Goal: Transaction & Acquisition: Purchase product/service

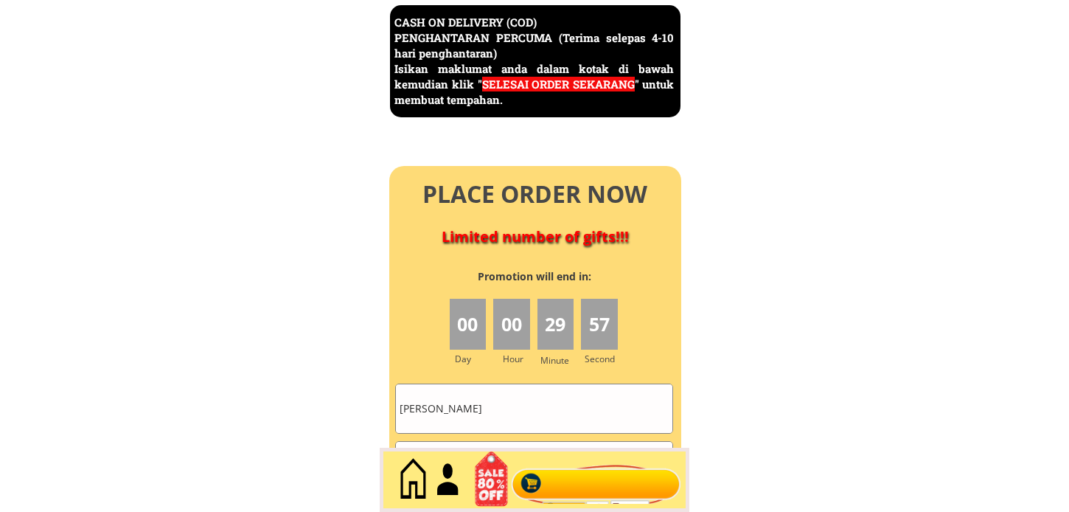
scroll to position [6559, 0]
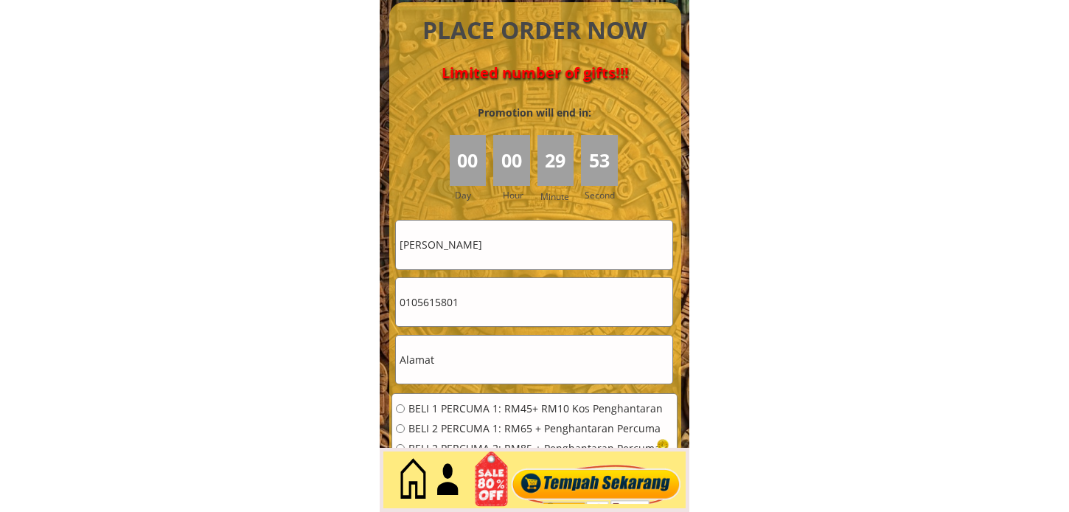
click at [531, 225] on input "Jonim Duhu" at bounding box center [534, 244] width 276 height 48
paste input "text"
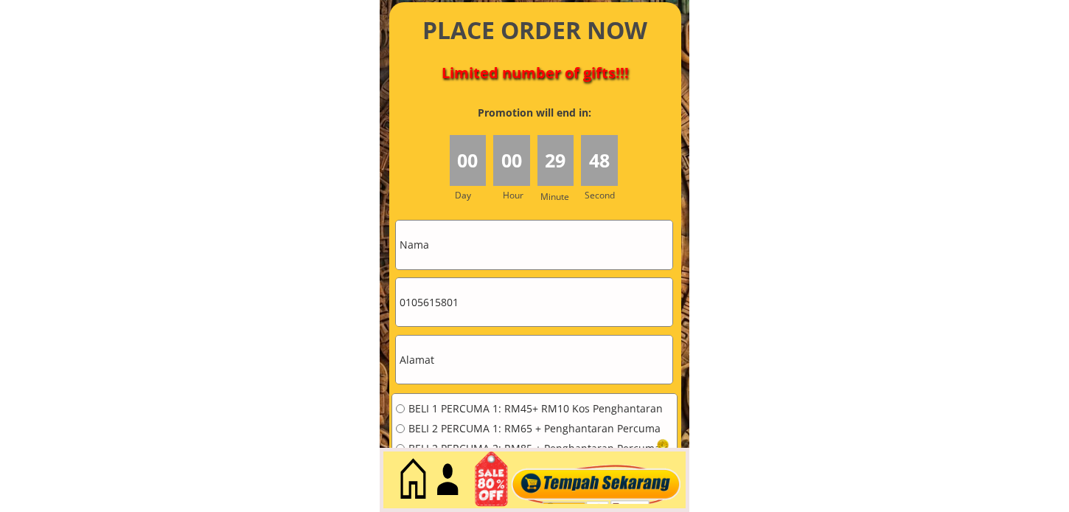
paste input "Siti Fatimah"
type input "Siti Fatimah"
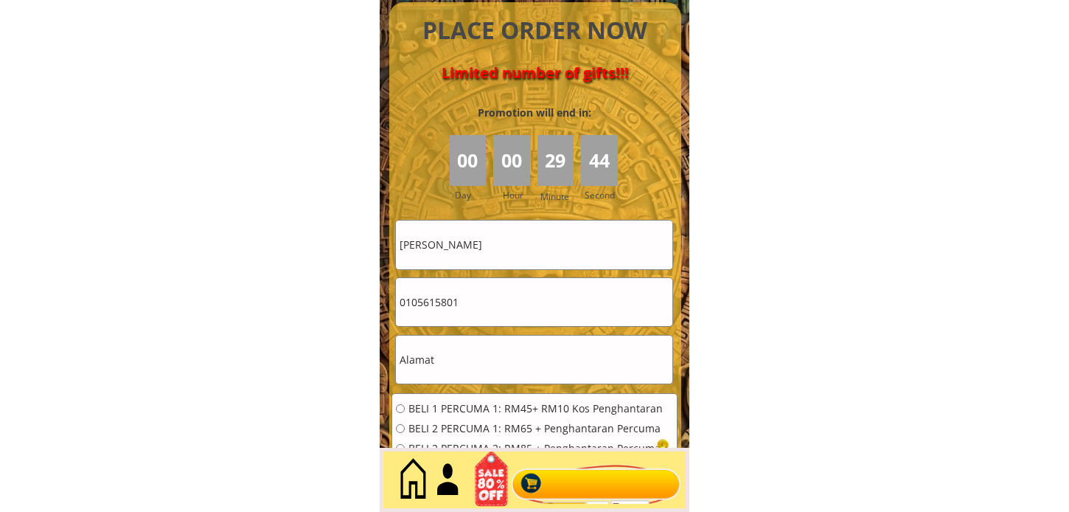
click at [497, 310] on input "0105615801" at bounding box center [534, 302] width 276 height 48
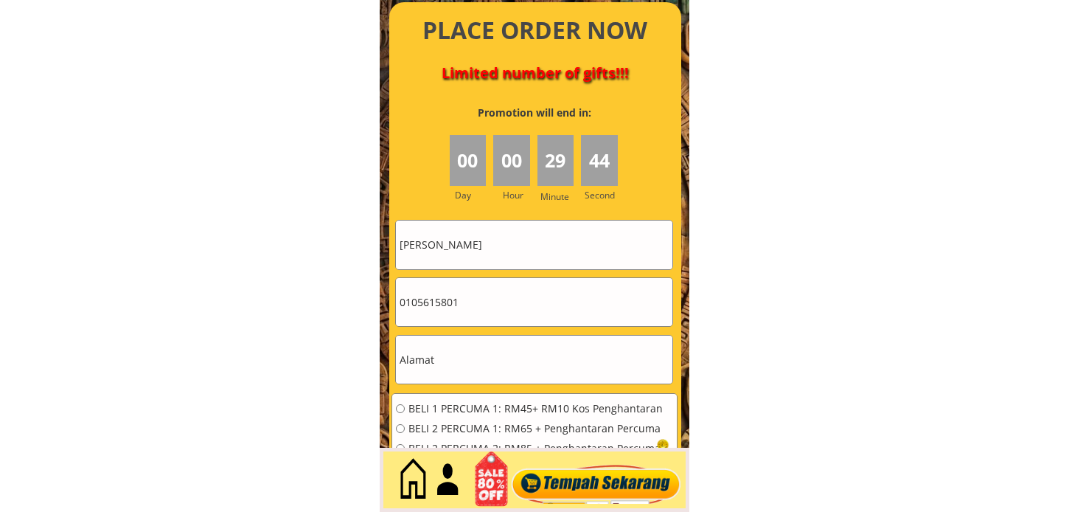
paste input "66769718"
type input "0166769718"
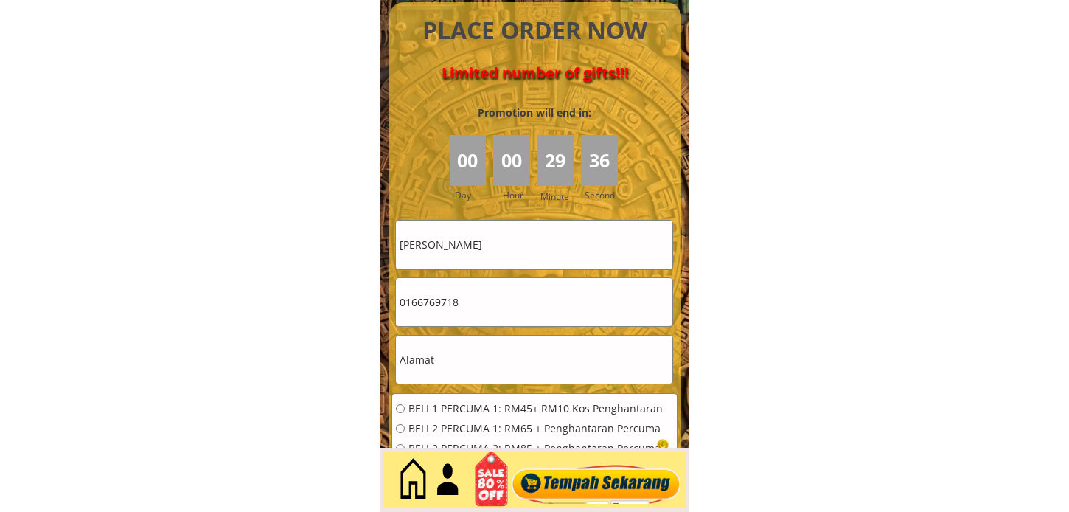
click at [483, 307] on input "0166769718" at bounding box center [534, 302] width 276 height 48
click at [497, 260] on input "Siti Fatimah" at bounding box center [534, 244] width 276 height 48
click at [450, 356] on input "text" at bounding box center [534, 359] width 276 height 48
paste input "No 39 , belakang masjid kampung sawa kecil"
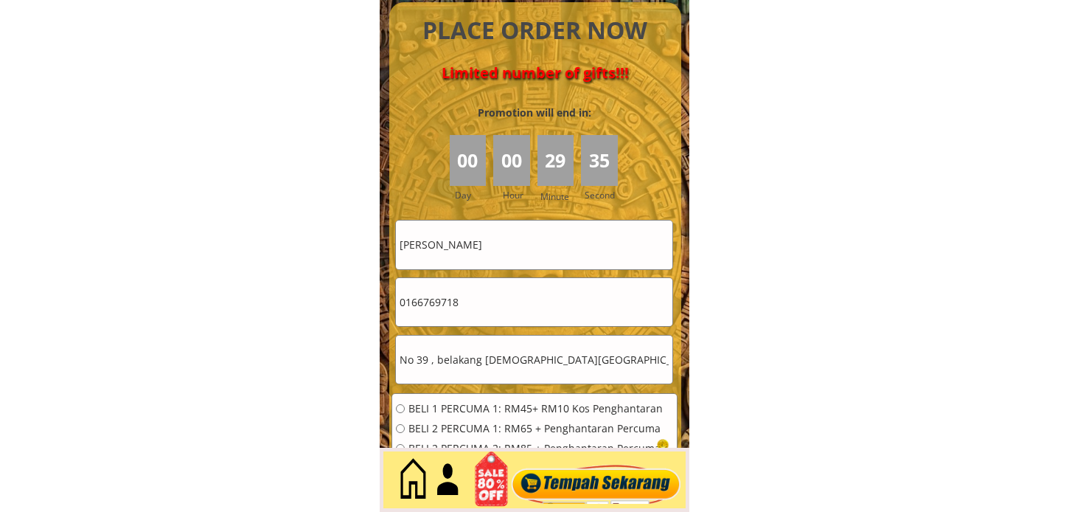
type input "No 39 , belakang masjid kampung sawa kecil"
click at [461, 414] on span "BELI 1 PERCUMA 1: RM45+ RM10 Kos Penghantaran" at bounding box center [537, 408] width 258 height 10
radio input "true"
click at [455, 428] on span "BELI 2 PERCUMA 1: RM65 + Penghantaran Percuma" at bounding box center [537, 428] width 258 height 10
radio input "true"
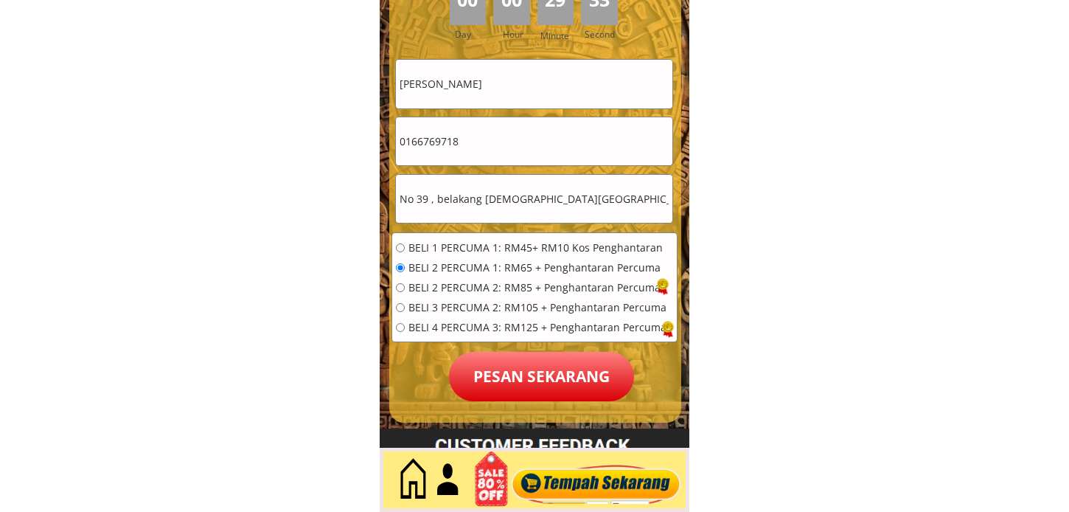
scroll to position [6723, 0]
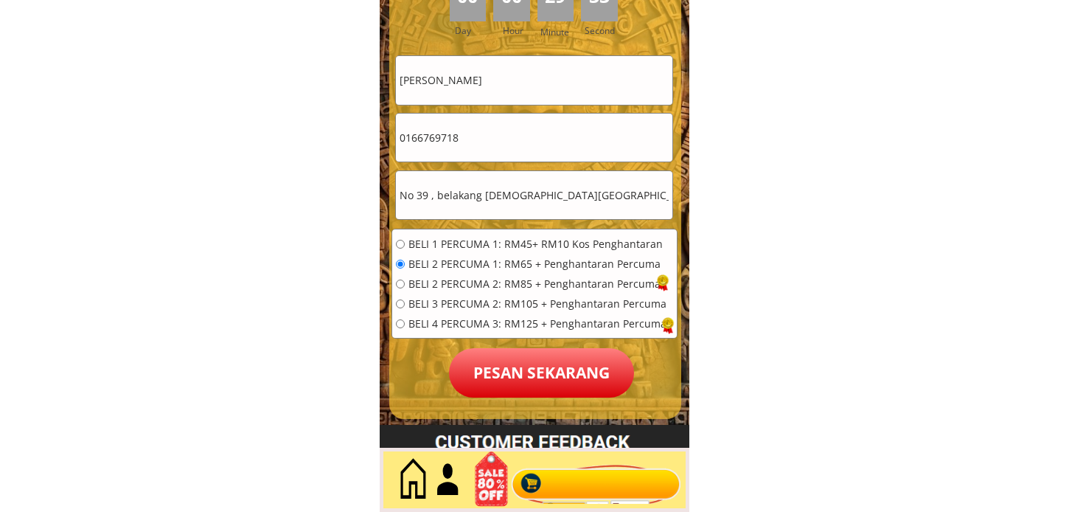
click at [529, 366] on p "Pesan sekarang" at bounding box center [541, 372] width 185 height 49
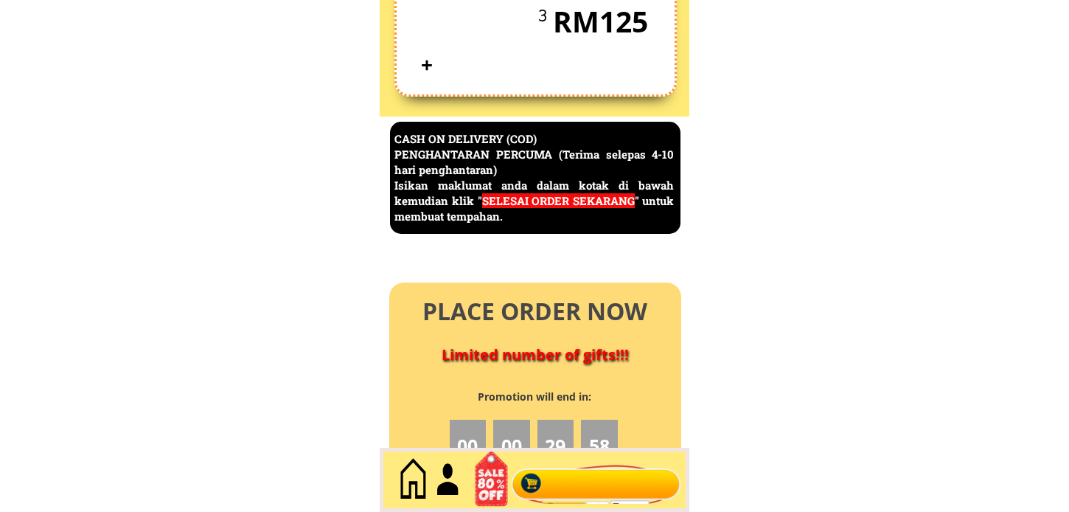
scroll to position [6395, 0]
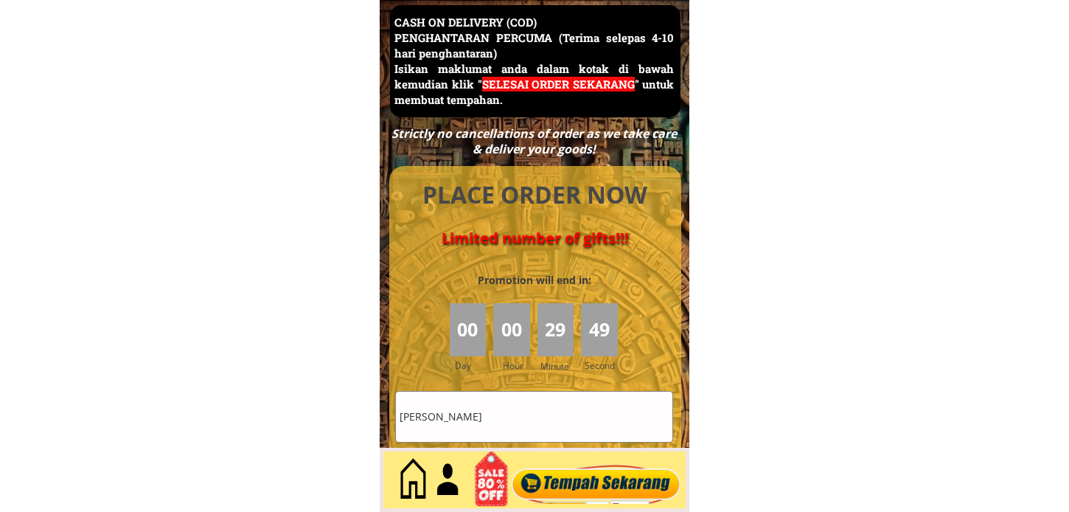
click at [531, 400] on input "Siti Fatimah" at bounding box center [534, 416] width 276 height 50
click at [532, 400] on input "Siti Fatimah" at bounding box center [534, 416] width 276 height 50
paste input "[PERSON_NAME]"
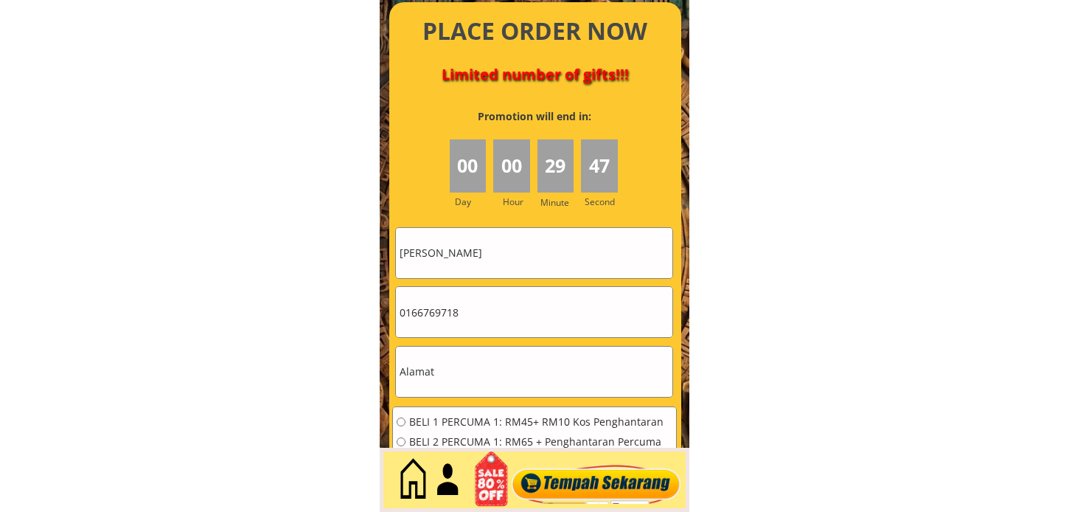
scroll to position [4372, 0]
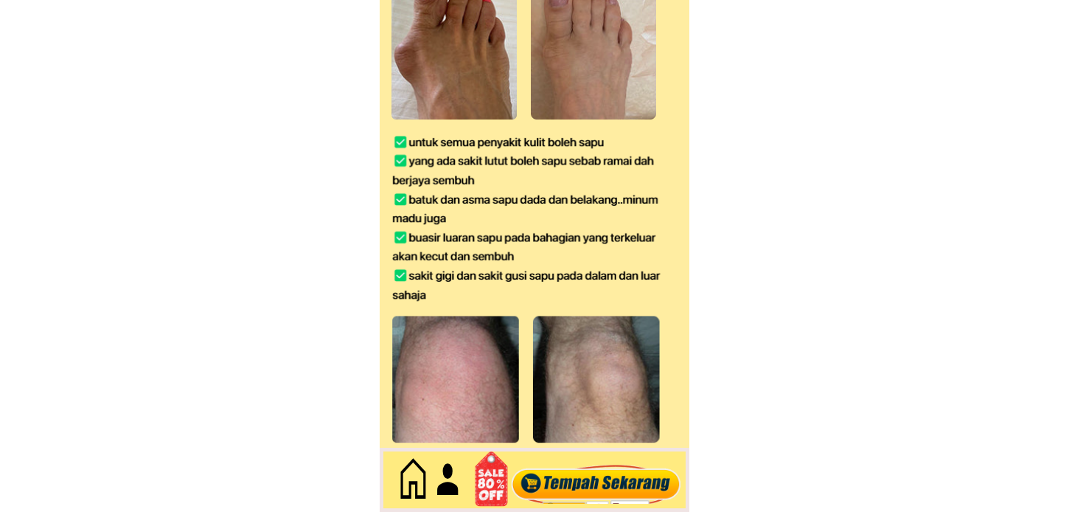
type input "[PERSON_NAME]"
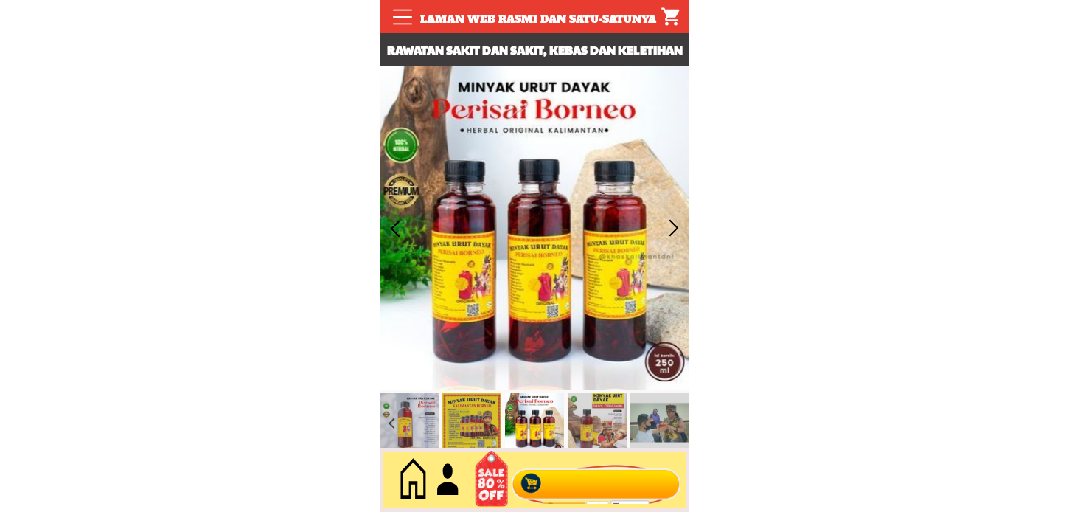
click at [560, 481] on div at bounding box center [596, 480] width 178 height 49
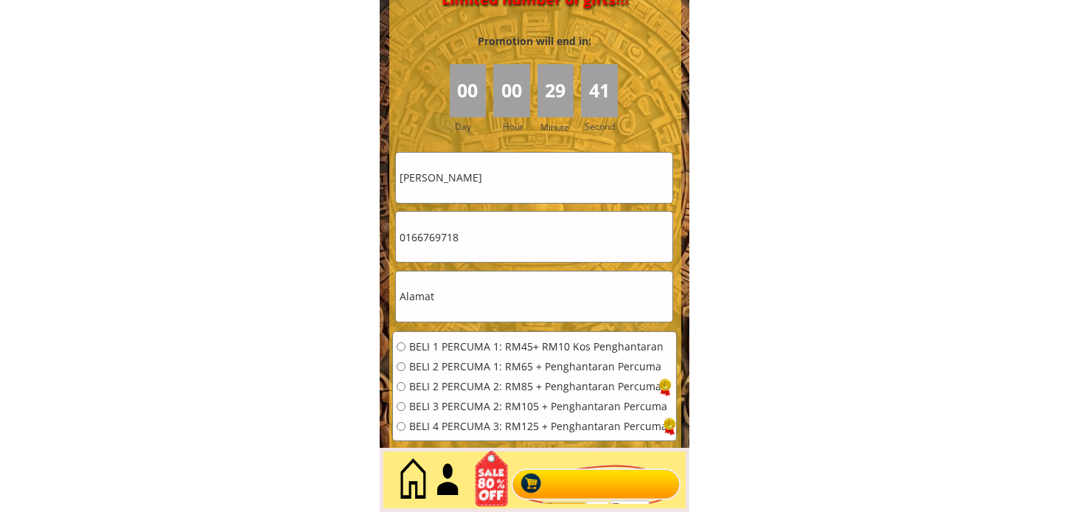
scroll to position [6642, 0]
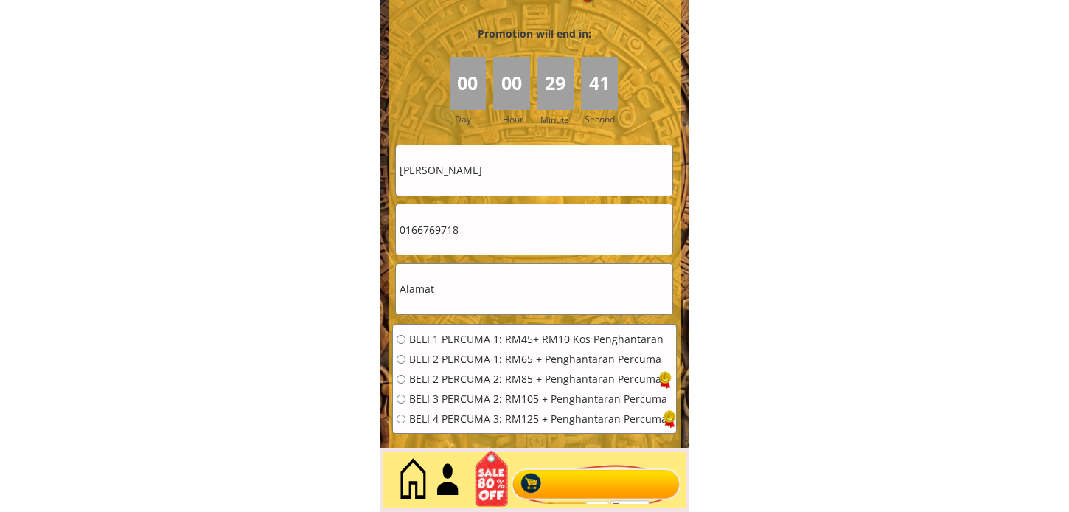
click at [488, 237] on input "0166769718" at bounding box center [534, 229] width 276 height 50
paste input "98148805"
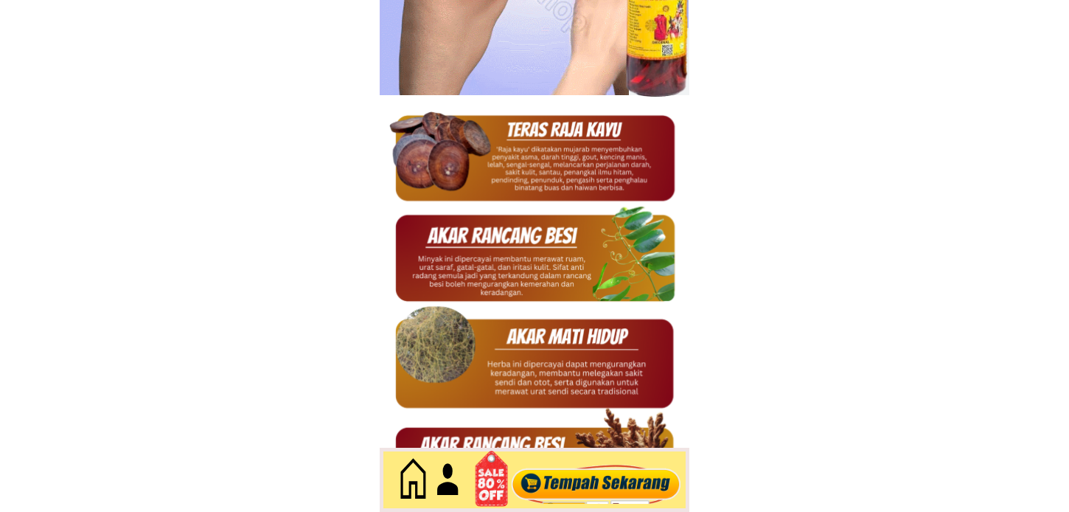
scroll to position [0, 0]
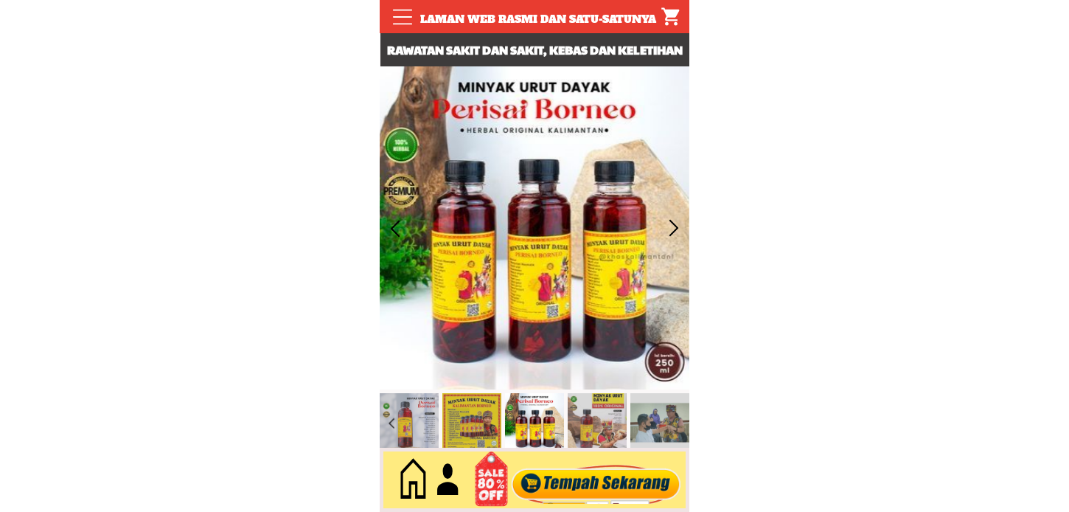
type input "0198148805"
click at [598, 477] on div at bounding box center [596, 480] width 178 height 49
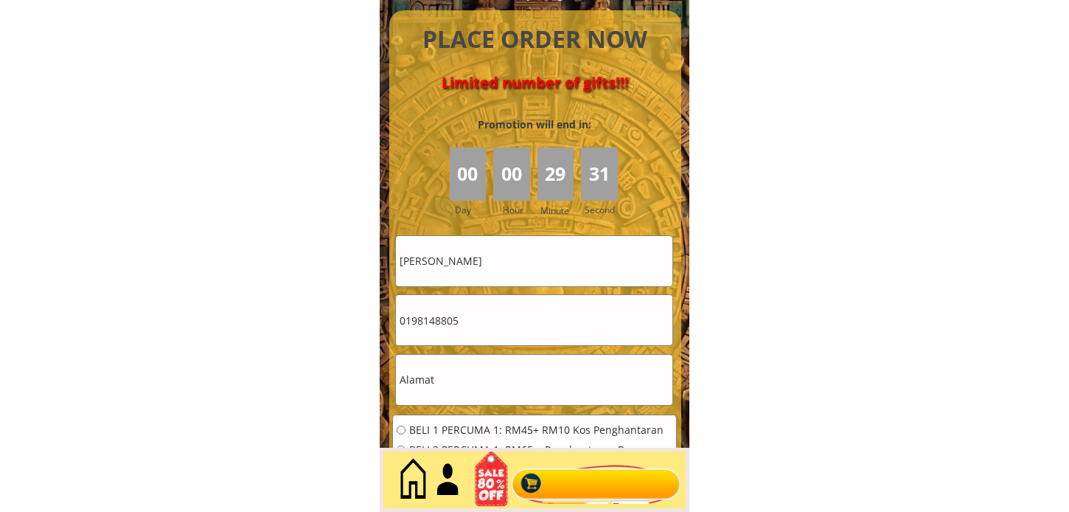
scroll to position [6723, 0]
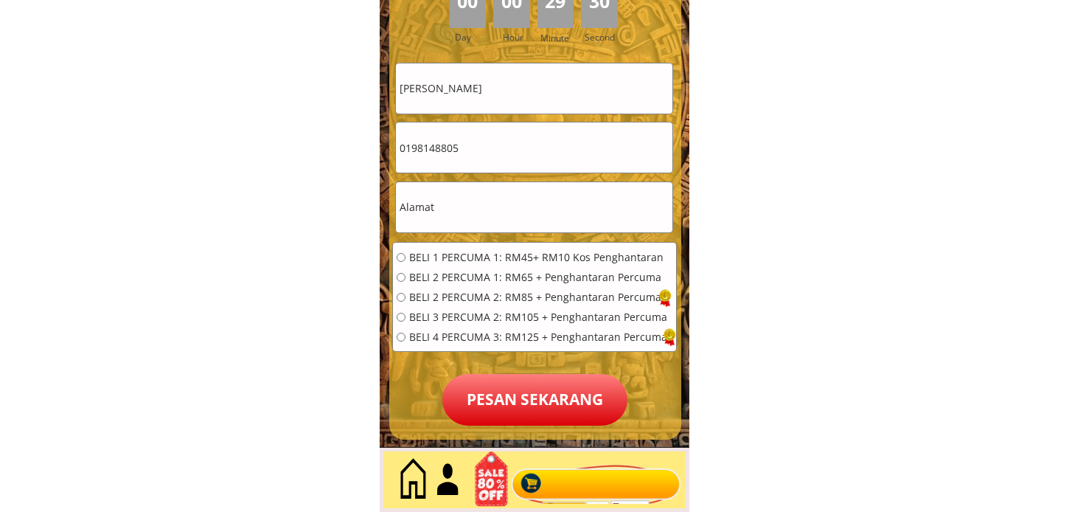
click at [481, 223] on input "text" at bounding box center [534, 207] width 276 height 50
paste input "C24 Taman Sri Pelabuhan, Jalan Bintulu Tatau, Bintulu SARAWAK"
type input "C24 Taman Sri Pelabuhan, Jalan Bintulu Tatau, Bintulu SARAWAK"
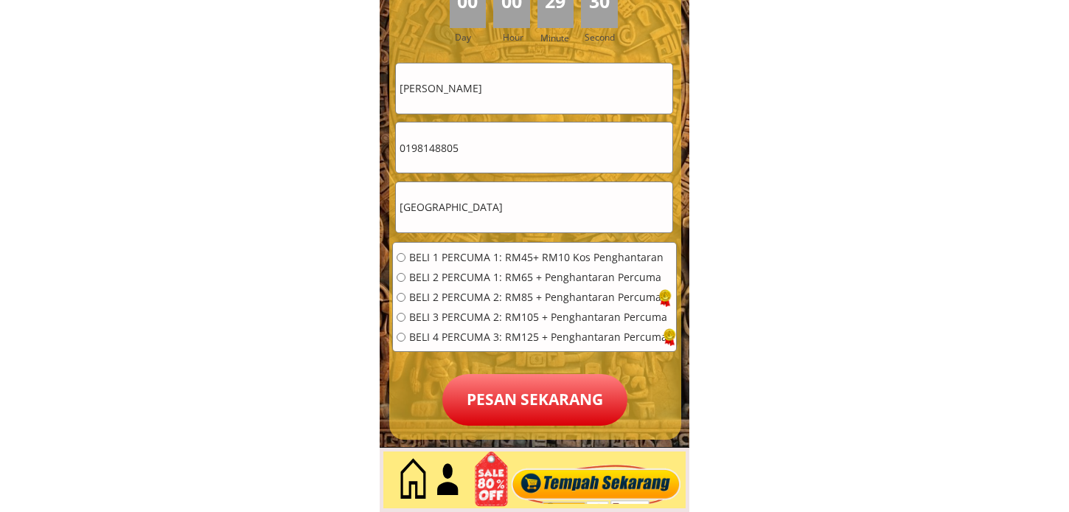
click at [479, 282] on span "BELI 2 PERCUMA 1: RM65 + Penghantaran Percuma" at bounding box center [538, 277] width 258 height 10
radio input "true"
click at [515, 380] on p "Pesan sekarang" at bounding box center [534, 400] width 185 height 52
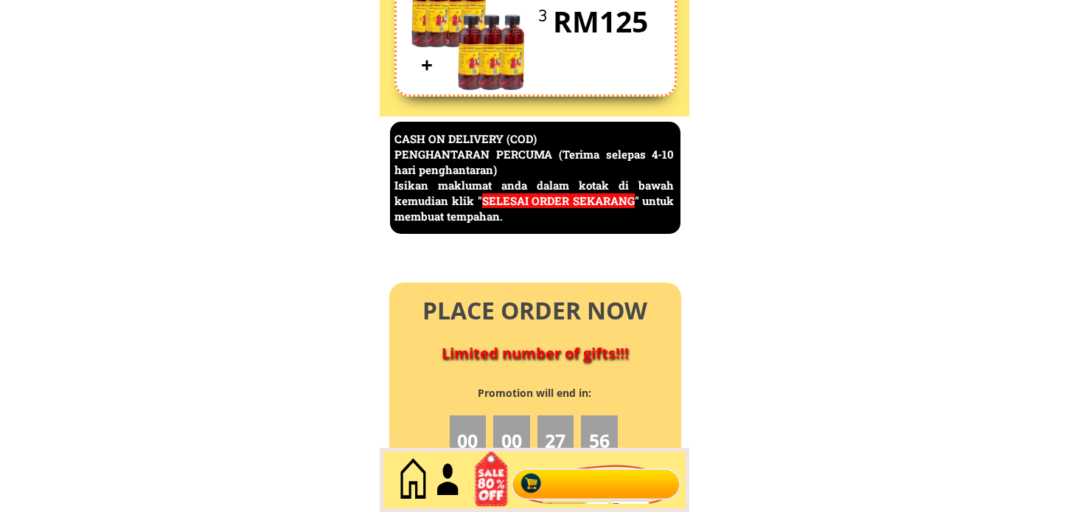
scroll to position [6395, 0]
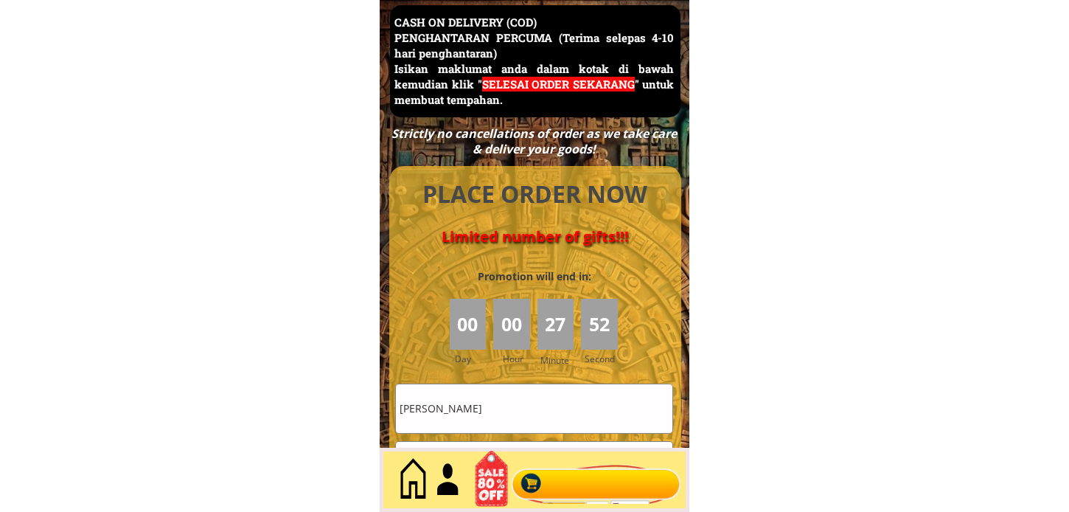
click at [501, 399] on input "[PERSON_NAME]" at bounding box center [534, 408] width 276 height 48
paste input "n"
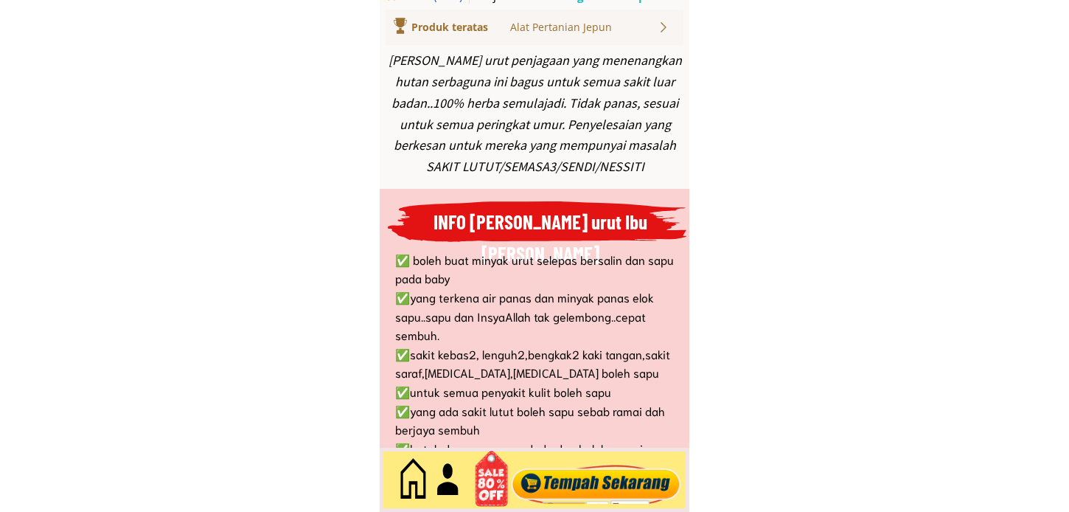
type input "[PERSON_NAME]"
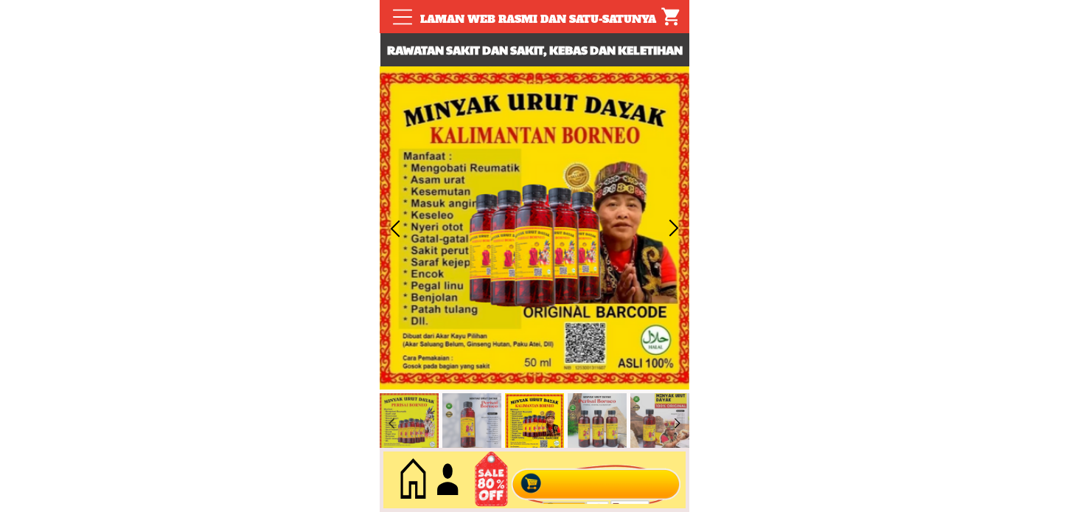
click at [556, 470] on div at bounding box center [596, 480] width 178 height 49
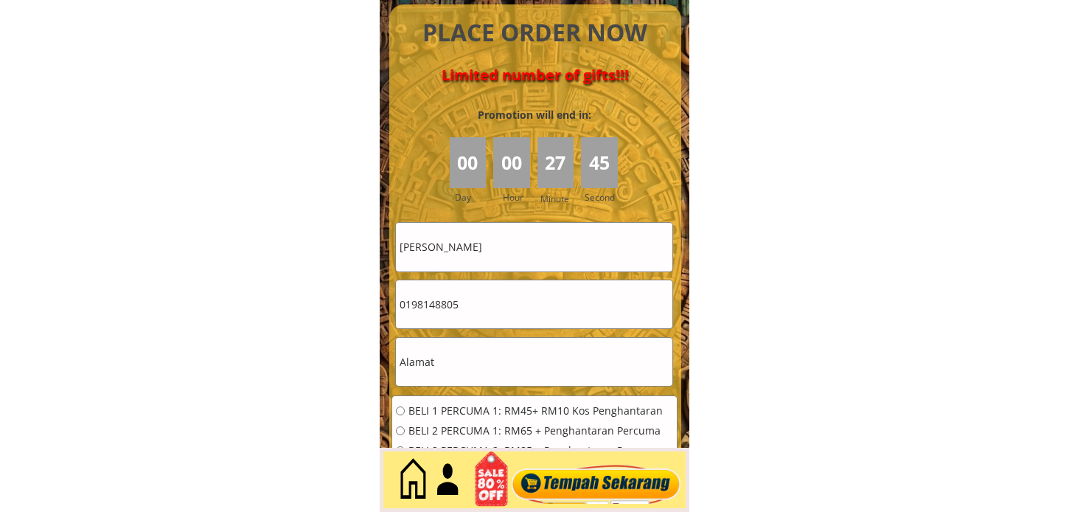
scroll to position [6559, 0]
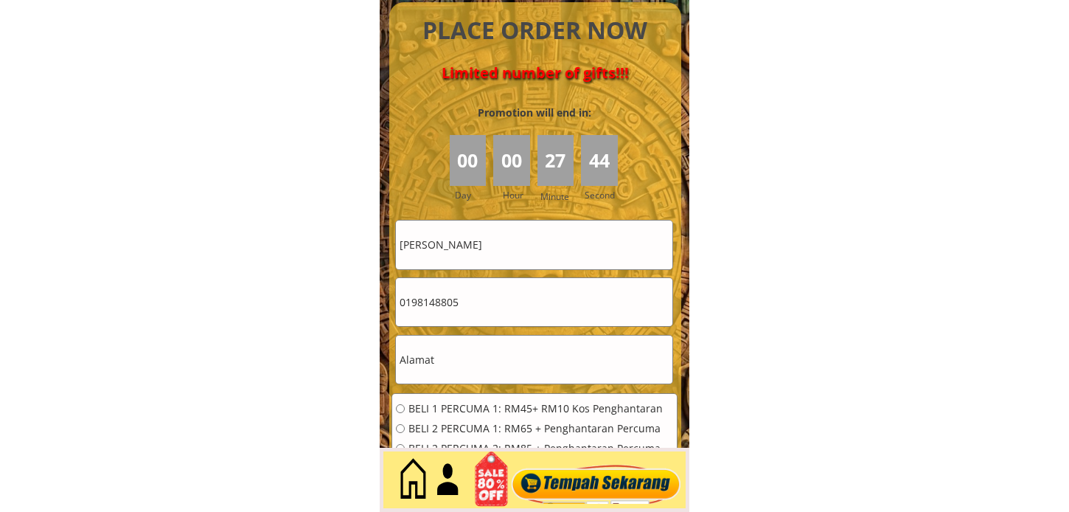
click at [472, 321] on input "0198148805" at bounding box center [534, 302] width 276 height 48
drag, startPoint x: 469, startPoint y: 299, endPoint x: 408, endPoint y: 310, distance: 62.2
click at [408, 310] on input "0198148805" at bounding box center [534, 302] width 276 height 48
paste input "4 384 4808"
click at [436, 305] on input "014 384 4808" at bounding box center [534, 302] width 276 height 48
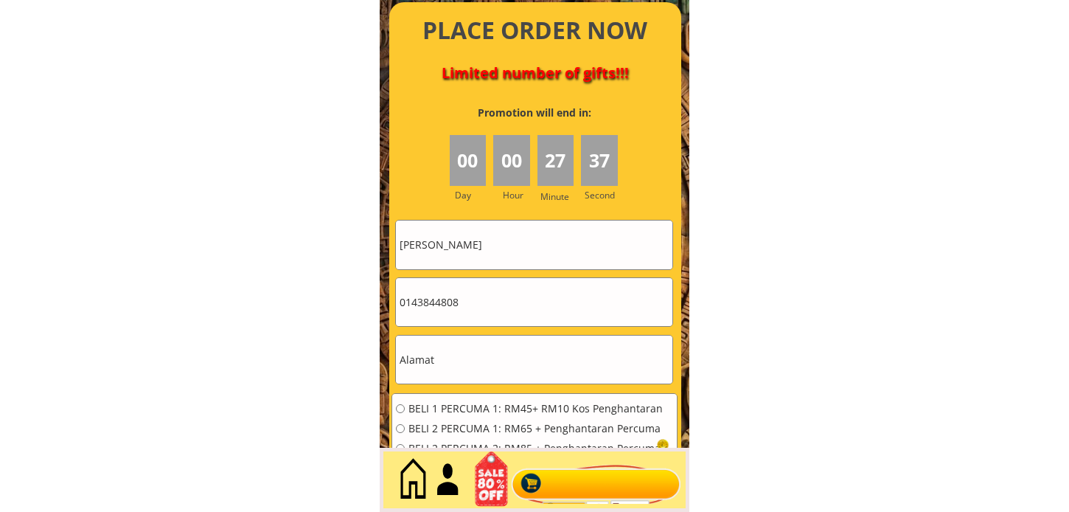
type input "0143844808"
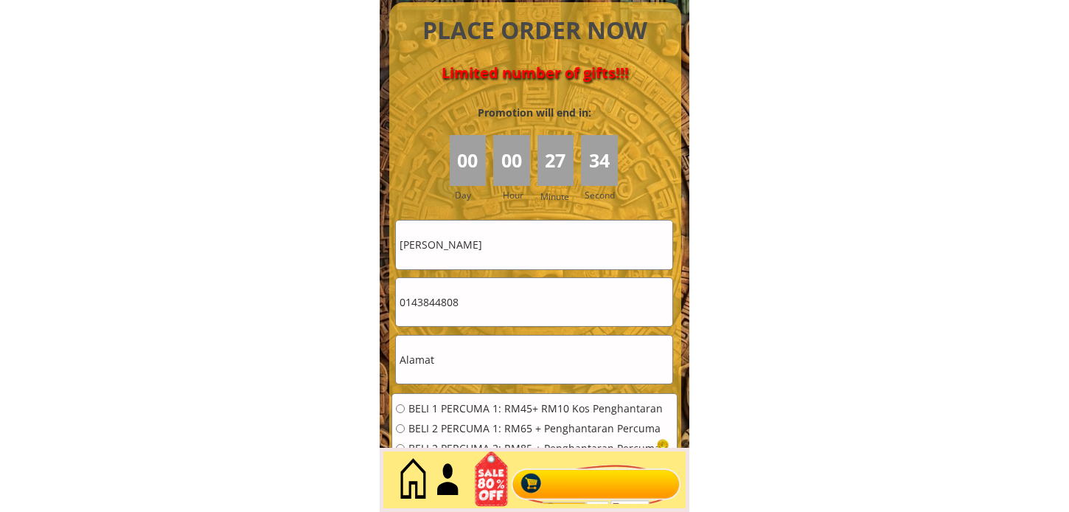
click at [459, 348] on input "text" at bounding box center [534, 359] width 276 height 48
paste input "Kantin sk pekan kota [GEOGRAPHIC_DATA]"
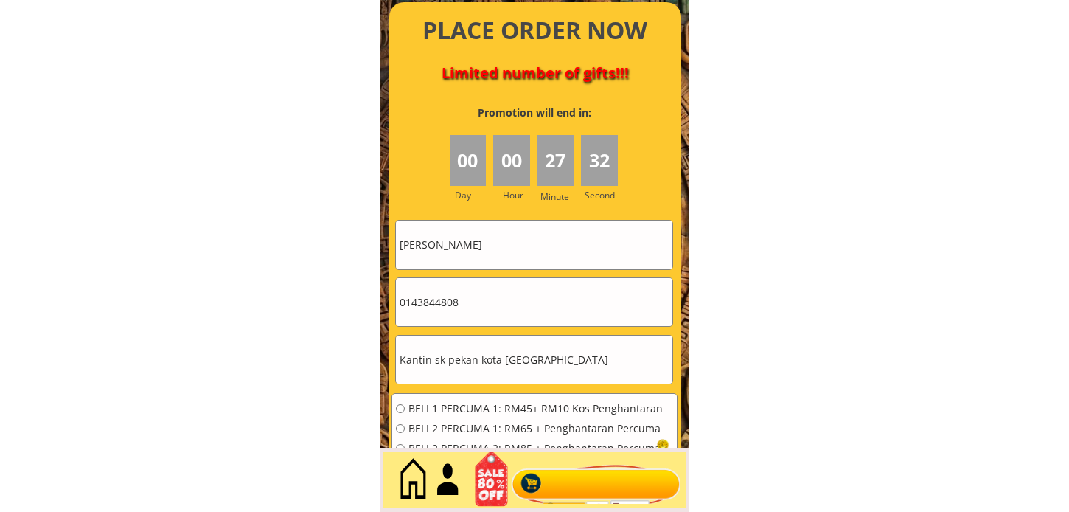
scroll to position [5184, 0]
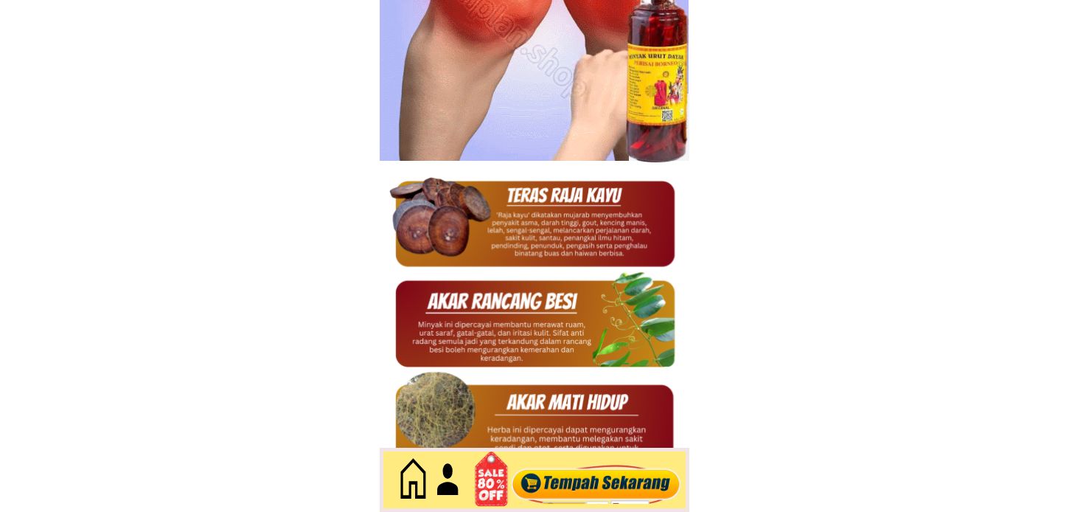
type input "Kantin sk pekan kota [GEOGRAPHIC_DATA]"
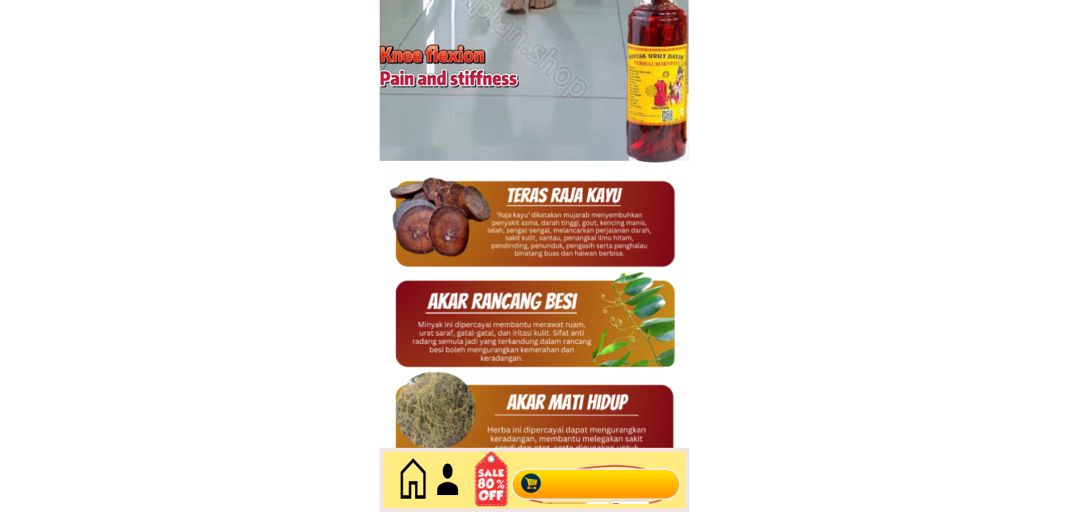
scroll to position [0, 0]
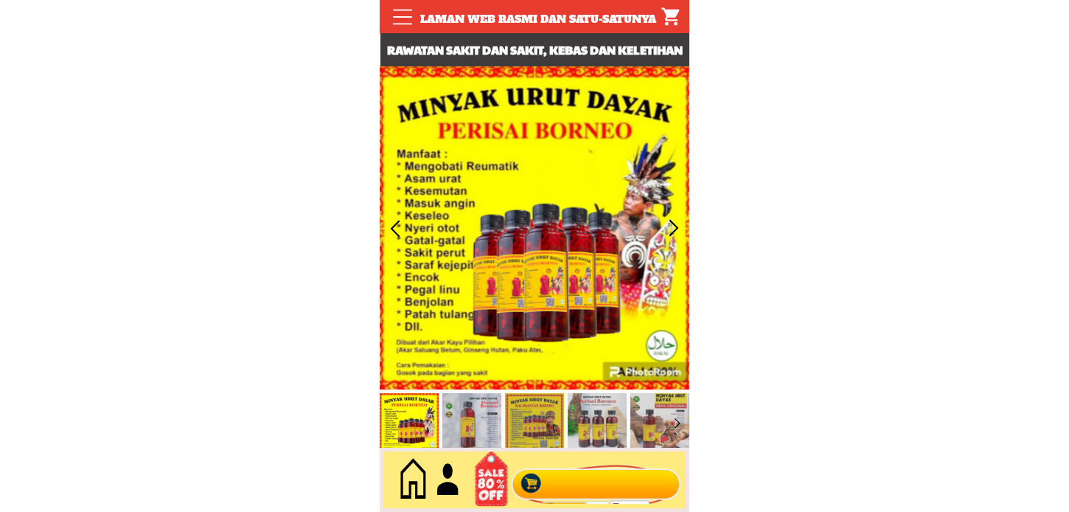
click at [571, 475] on div at bounding box center [596, 480] width 178 height 49
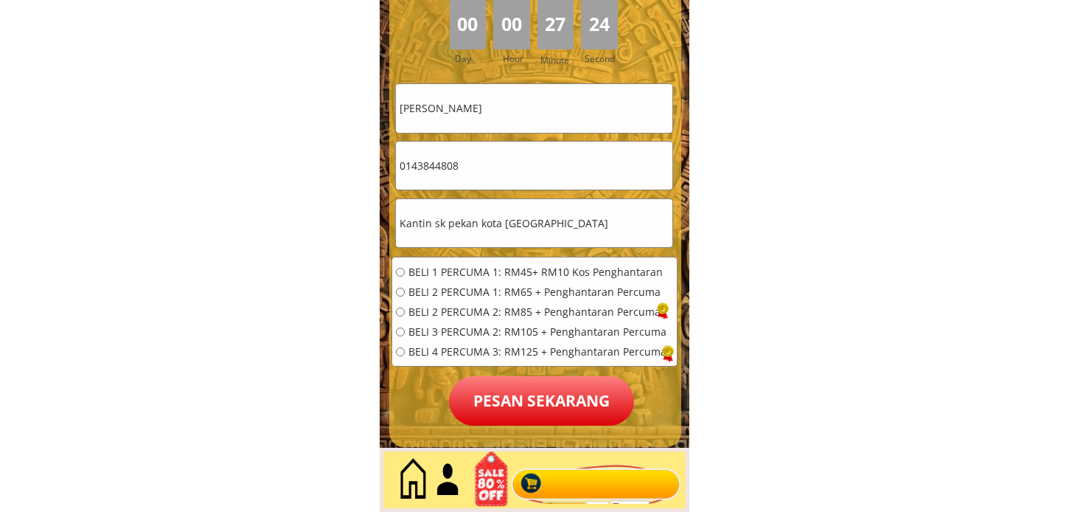
scroll to position [6723, 0]
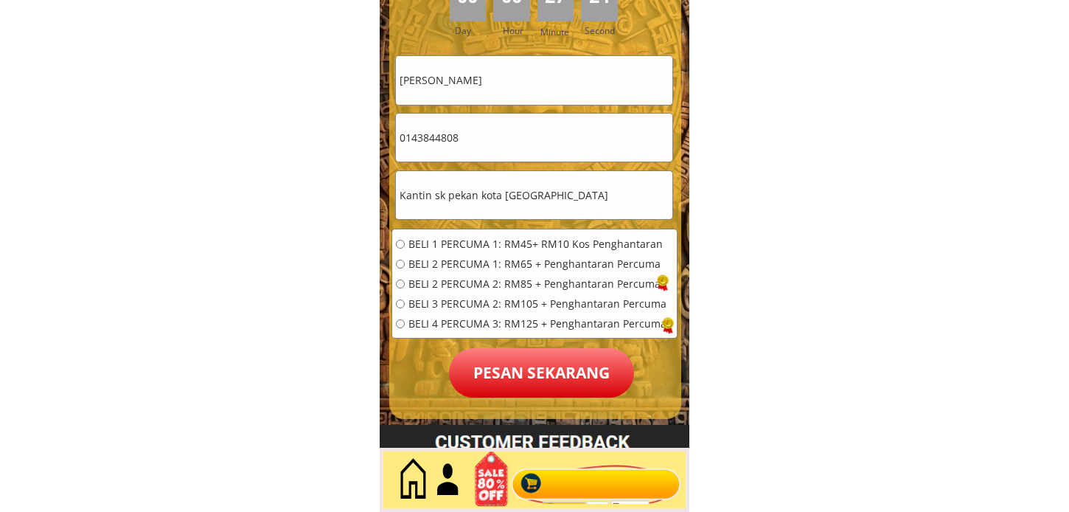
click at [451, 260] on span "BELI 2 PERCUMA 1: RM65 + Penghantaran Percuma" at bounding box center [537, 264] width 258 height 10
radio input "true"
click at [503, 361] on p "Pesan sekarang" at bounding box center [541, 372] width 185 height 49
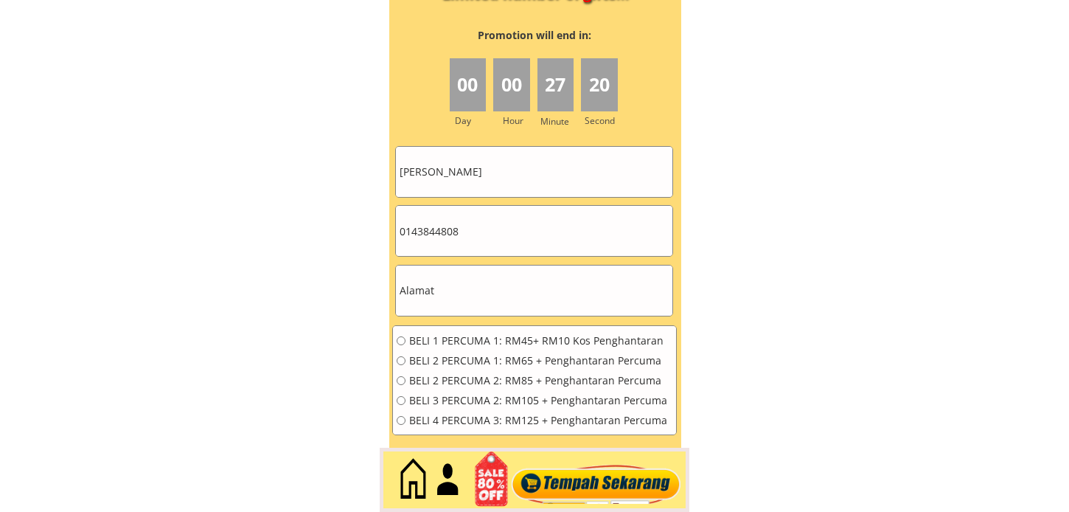
scroll to position [6642, 0]
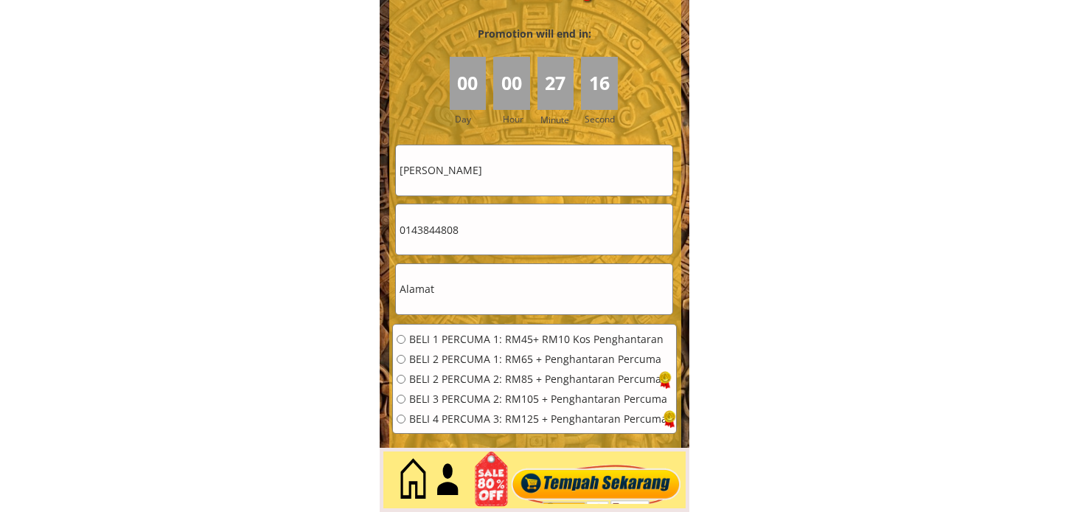
click at [515, 184] on input "[PERSON_NAME]" at bounding box center [534, 170] width 276 height 50
paste input "maslih Ibrahim"
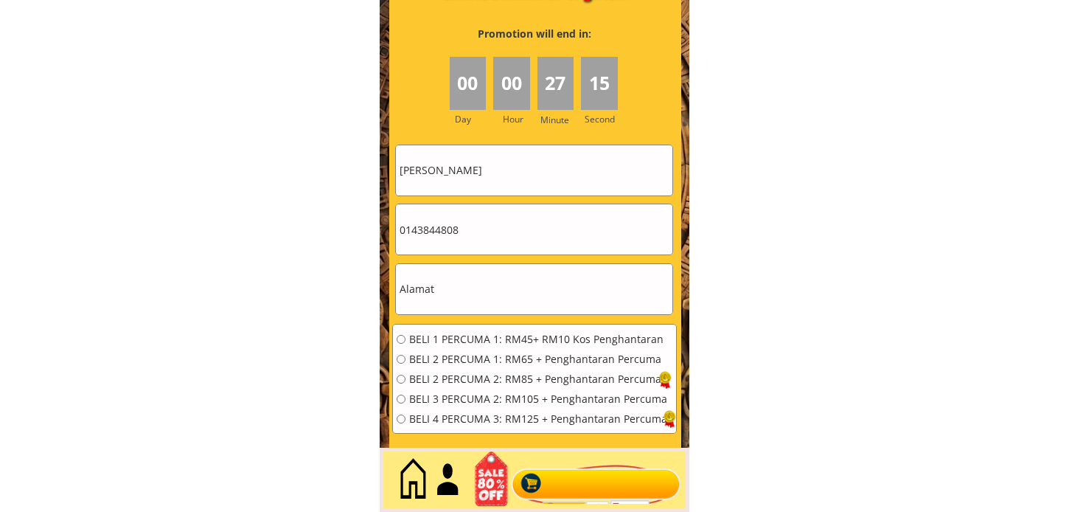
type input "maslih Ibrahim"
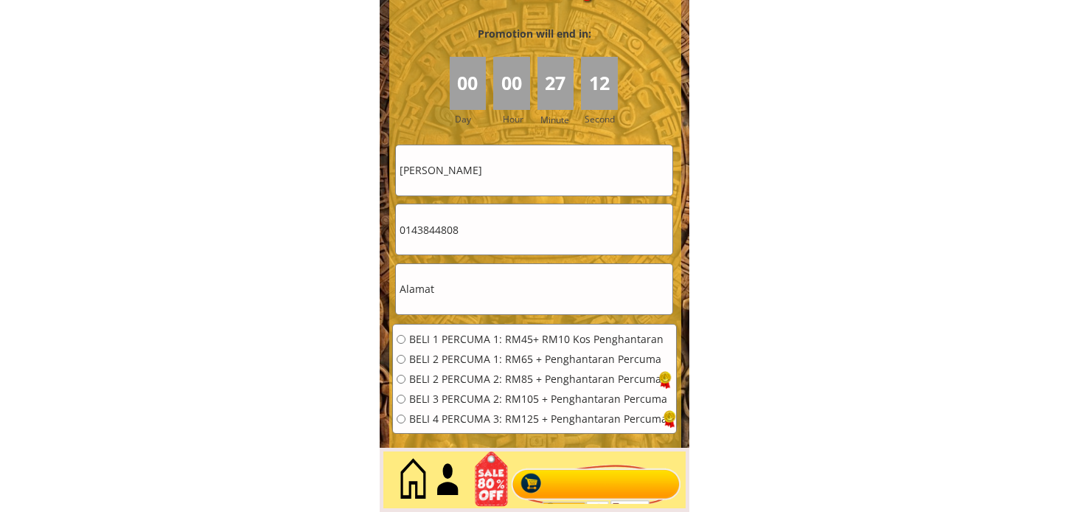
click at [523, 231] on input "0143844808" at bounding box center [534, 229] width 276 height 50
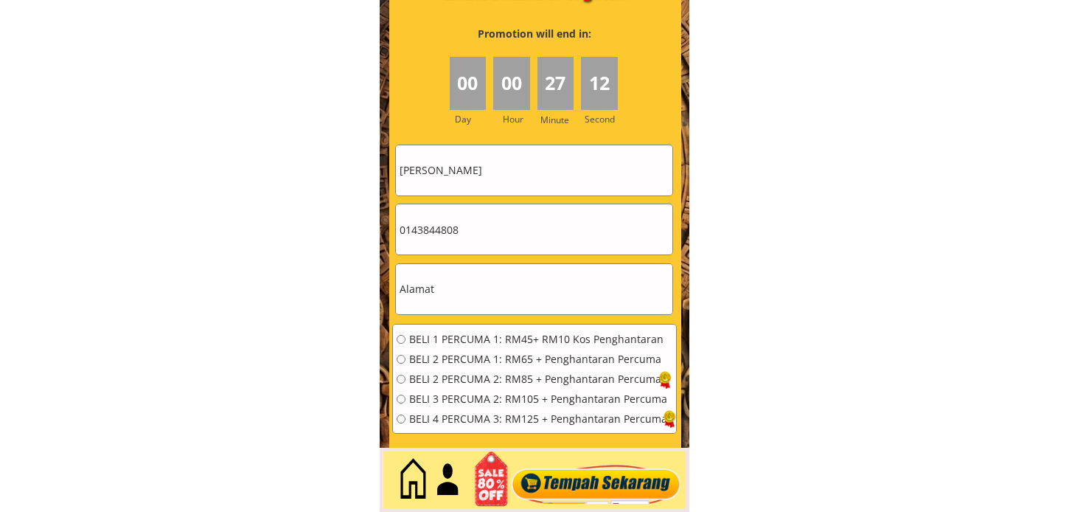
paste input "96665142"
type input "0196665142"
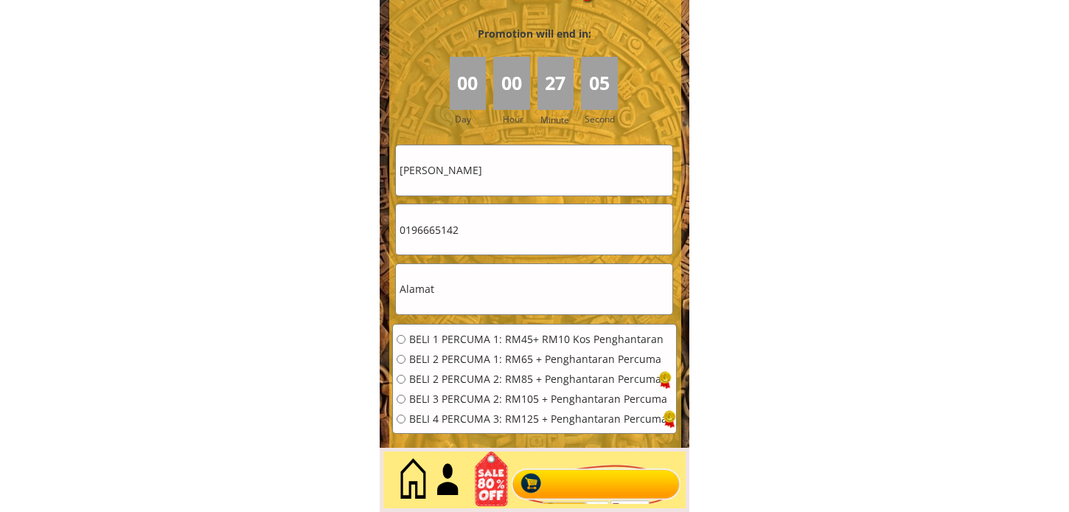
click at [487, 273] on input "text" at bounding box center [534, 289] width 276 height 50
paste input "Kg.Sinulihan Baru, Sook. 89008 KENINGAU SABAH"
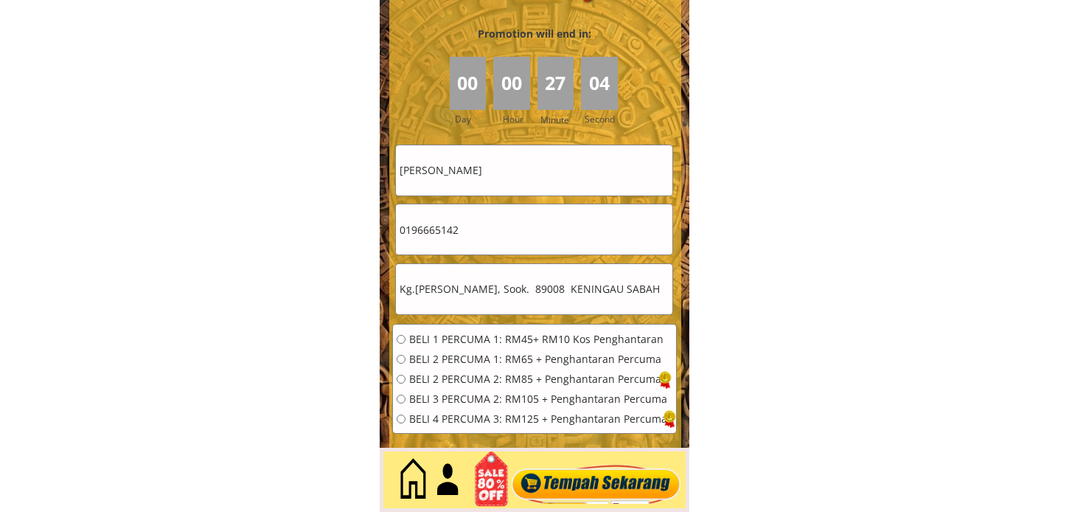
scroll to position [0, 0]
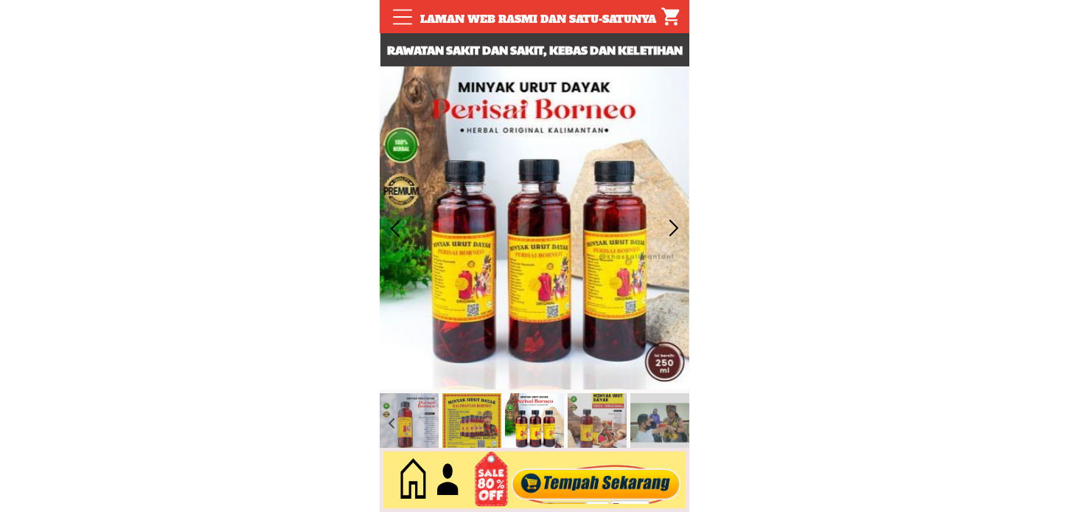
type input "Kg.Sinulihan Baru, Sook. 89008 KENINGAU SABAH"
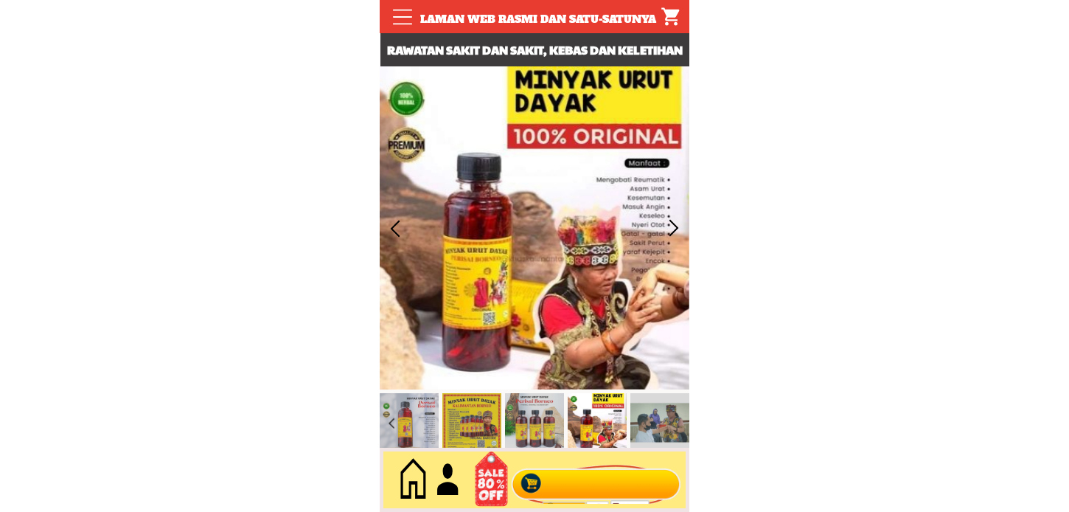
click at [558, 489] on div at bounding box center [596, 480] width 178 height 49
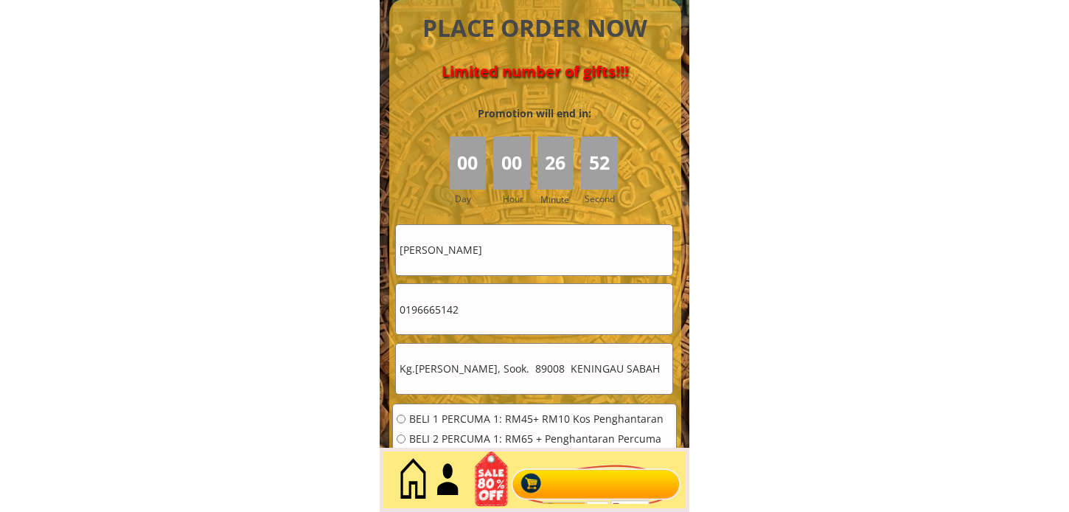
scroll to position [6642, 0]
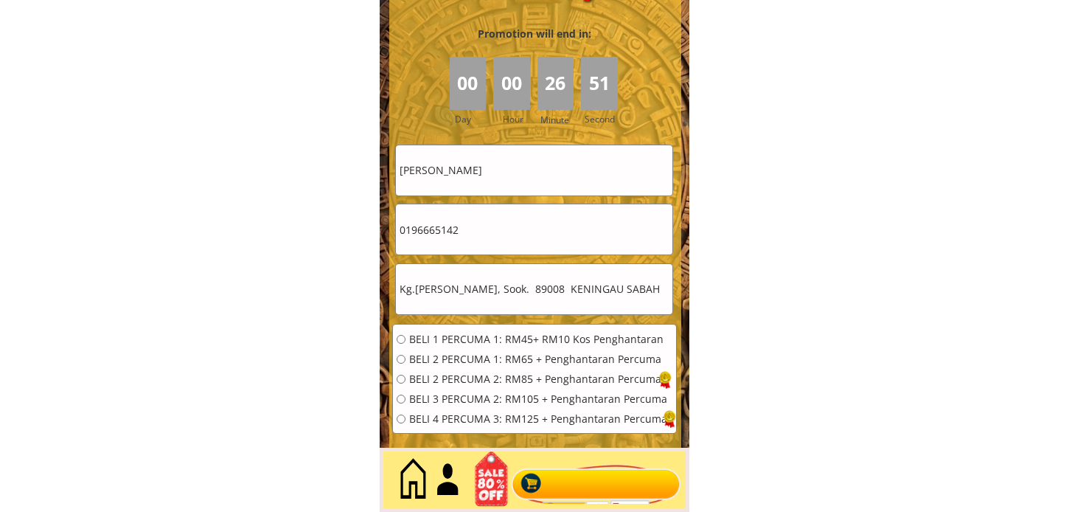
click at [475, 383] on span "BELI 2 PERCUMA 2: RM85 + Penghantaran Percuma" at bounding box center [538, 379] width 258 height 10
radio input "true"
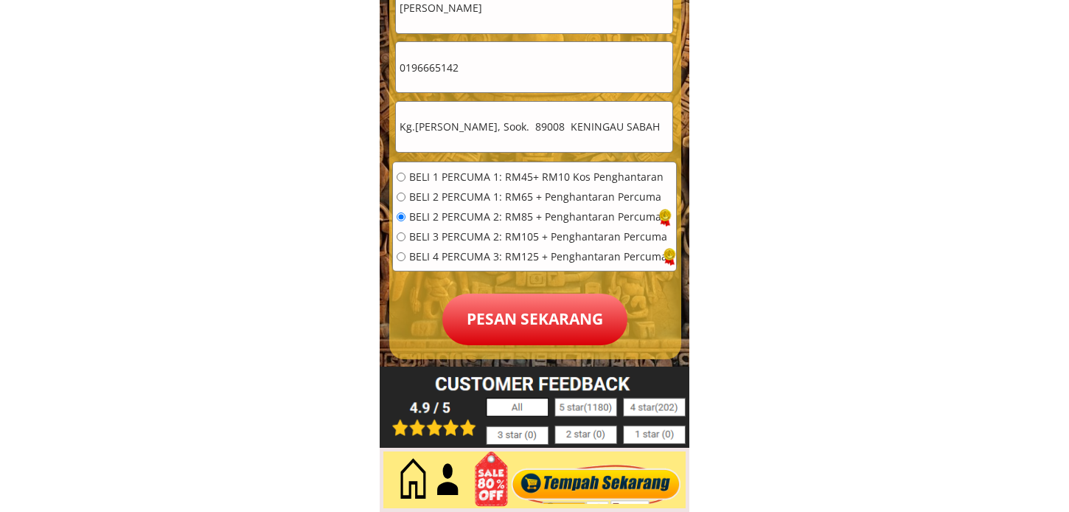
scroll to position [6805, 0]
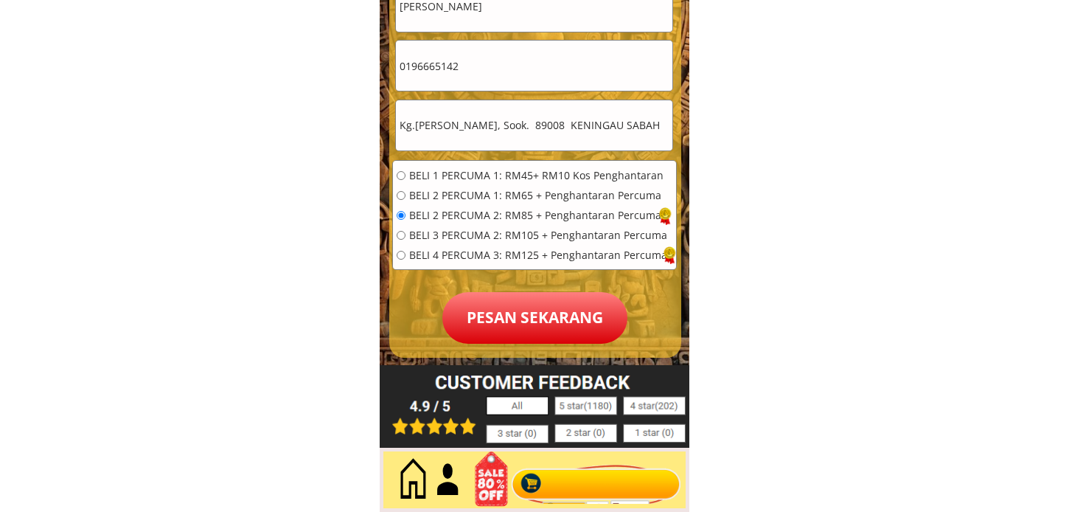
click at [579, 318] on p "Pesan sekarang" at bounding box center [534, 318] width 185 height 52
